Goal: Task Accomplishment & Management: Manage account settings

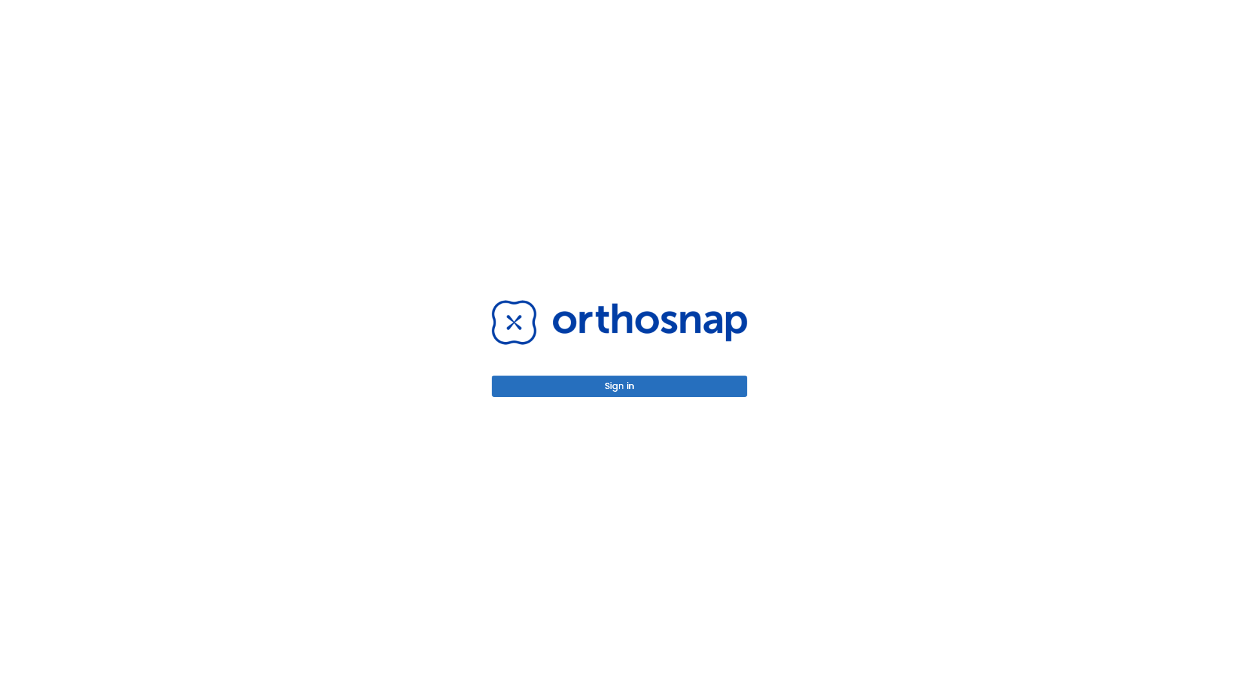
click at [619, 386] on button "Sign in" at bounding box center [620, 386] width 256 height 21
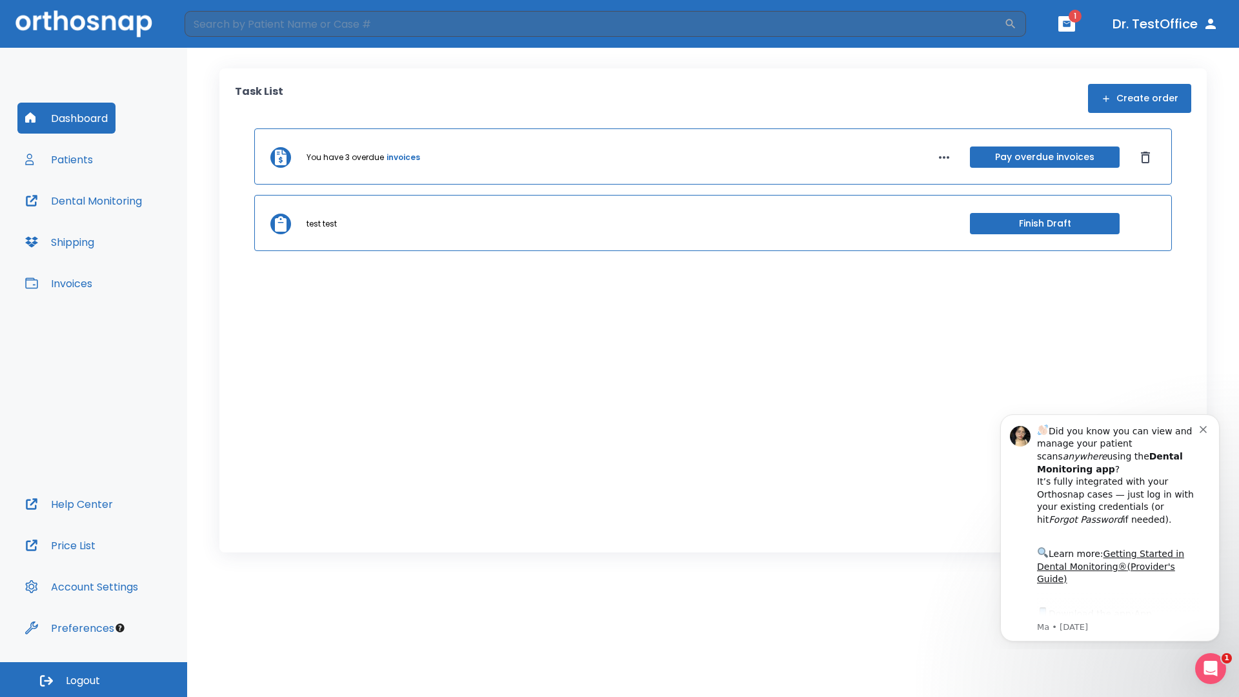
click at [94, 679] on span "Logout" at bounding box center [83, 681] width 34 height 14
